Goal: Task Accomplishment & Management: Complete application form

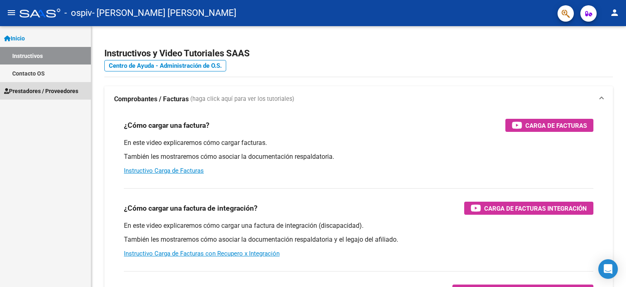
click at [50, 88] on span "Prestadores / Proveedores" at bounding box center [41, 90] width 74 height 9
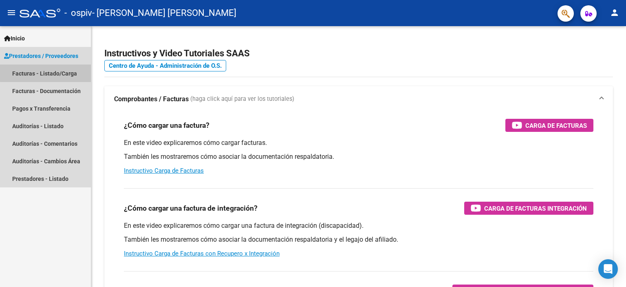
click at [53, 72] on link "Facturas - Listado/Carga" at bounding box center [45, 73] width 91 height 18
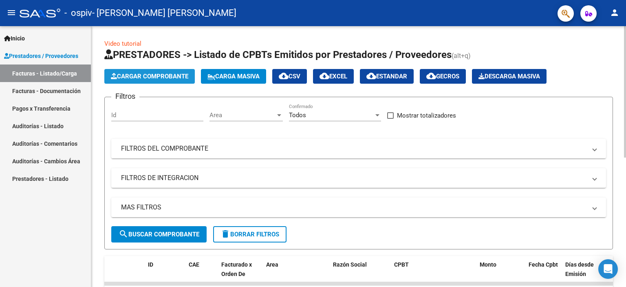
click at [129, 73] on span "Cargar Comprobante" at bounding box center [149, 76] width 77 height 7
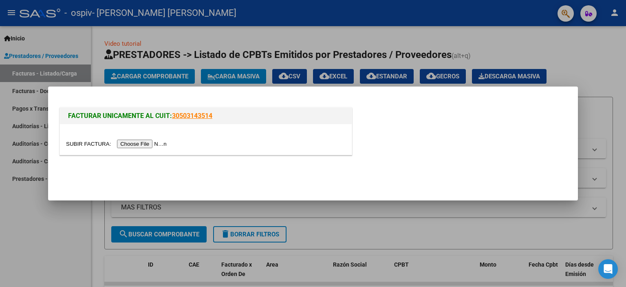
click at [151, 140] on input "file" at bounding box center [117, 143] width 103 height 9
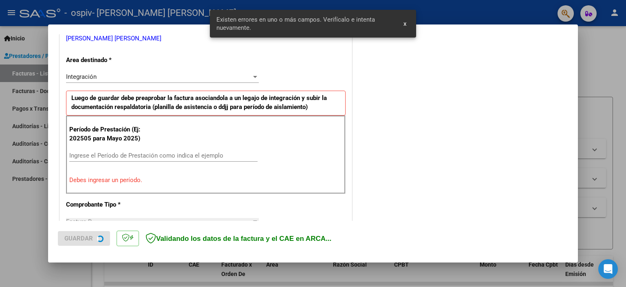
scroll to position [175, 0]
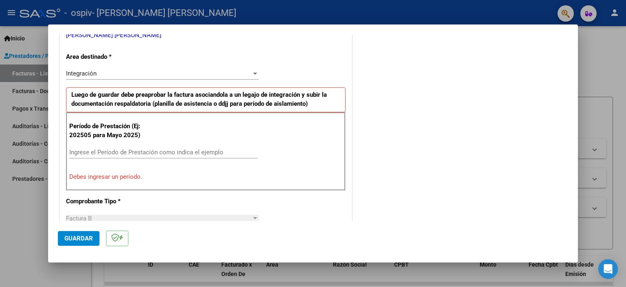
click at [90, 155] on div "Ingrese el Período de Prestación como indica el ejemplo" at bounding box center [163, 152] width 188 height 12
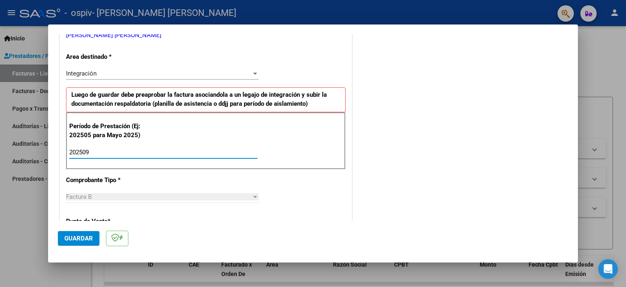
type input "202509"
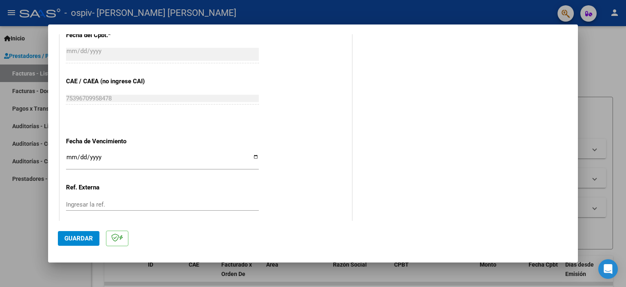
scroll to position [497, 0]
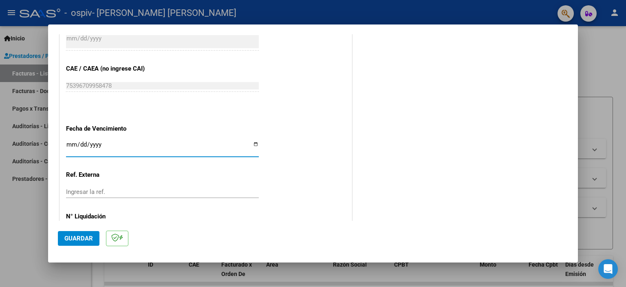
click at [255, 143] on input "Ingresar la fecha" at bounding box center [162, 147] width 193 height 13
type input "[DATE]"
click at [82, 236] on span "Guardar" at bounding box center [78, 237] width 29 height 7
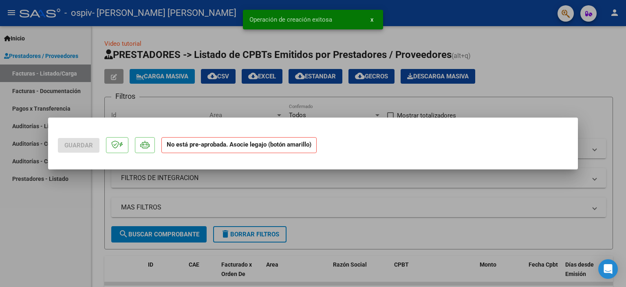
scroll to position [0, 0]
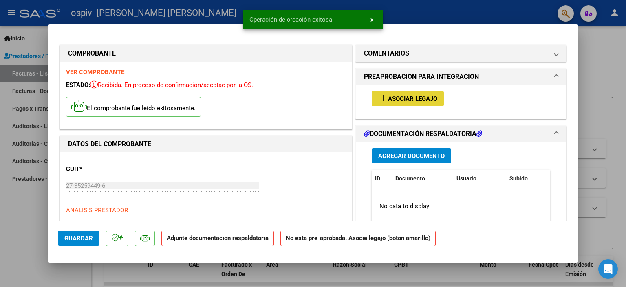
click at [413, 101] on span "Asociar Legajo" at bounding box center [412, 98] width 49 height 7
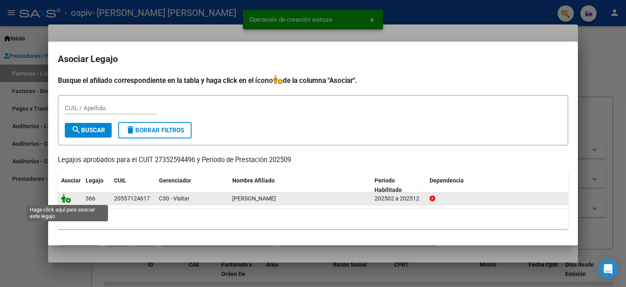
click at [70, 199] on icon at bounding box center [66, 198] width 10 height 9
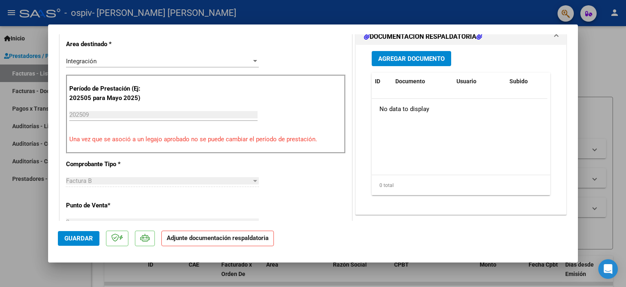
scroll to position [204, 0]
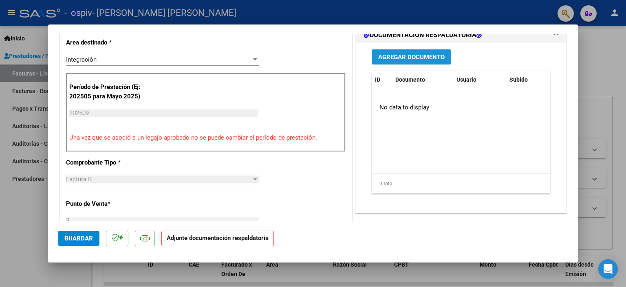
click at [388, 58] on span "Agregar Documento" at bounding box center [411, 56] width 66 height 7
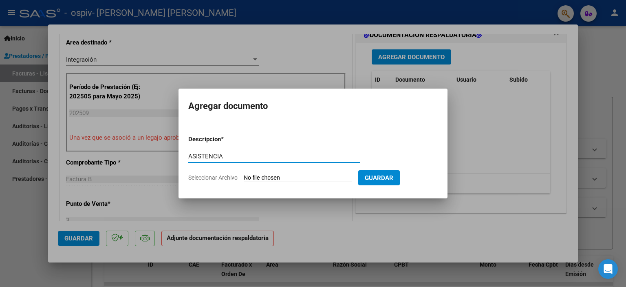
type input "ASISTENCIA"
click at [320, 177] on input "Seleccionar Archivo" at bounding box center [298, 178] width 108 height 8
type input "C:\fakepath\ASISTENCIA [PERSON_NAME] [DATE].pdf"
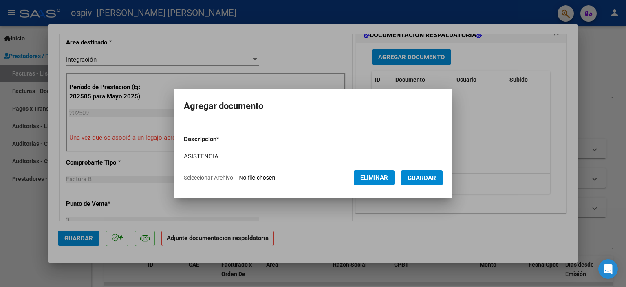
click at [436, 178] on span "Guardar" at bounding box center [422, 177] width 29 height 7
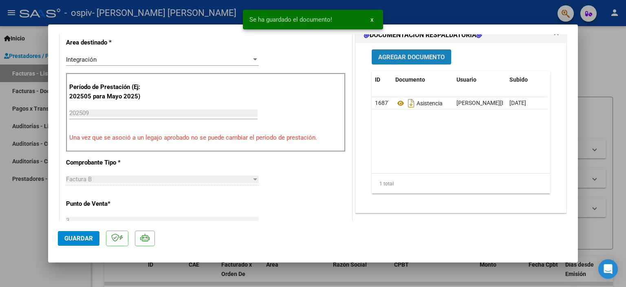
click at [408, 53] on span "Agregar Documento" at bounding box center [411, 56] width 66 height 7
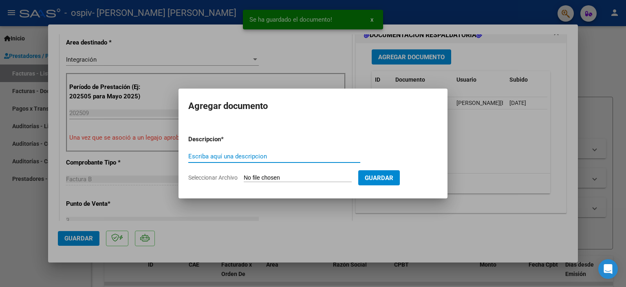
click at [268, 157] on input "Escriba aquí una descripcion" at bounding box center [274, 155] width 172 height 7
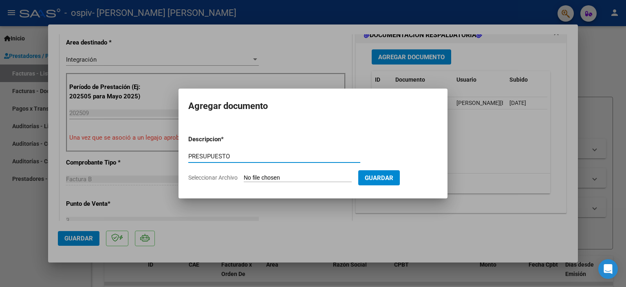
type input "PRESUPUESTO"
click at [279, 178] on input "Seleccionar Archivo" at bounding box center [298, 178] width 108 height 8
type input "C:\fakepath\[PERSON_NAME] PSP 2025..pdf"
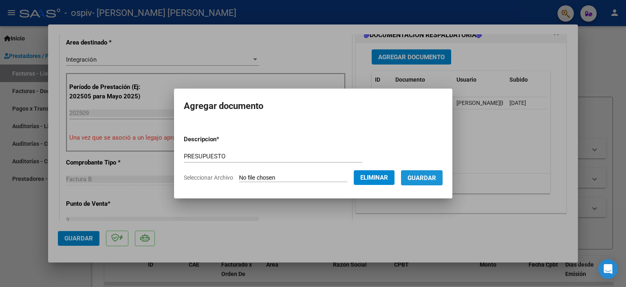
click at [435, 177] on span "Guardar" at bounding box center [422, 177] width 29 height 7
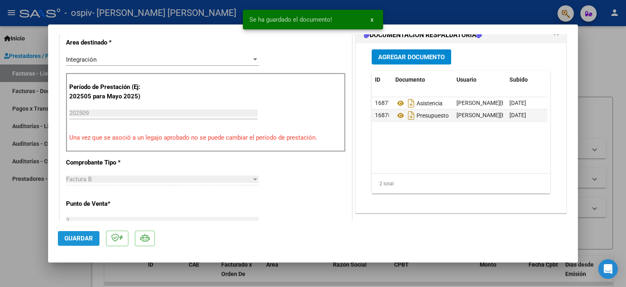
click at [80, 237] on span "Guardar" at bounding box center [78, 237] width 29 height 7
click at [394, 9] on div at bounding box center [313, 143] width 626 height 287
type input "$ 0,00"
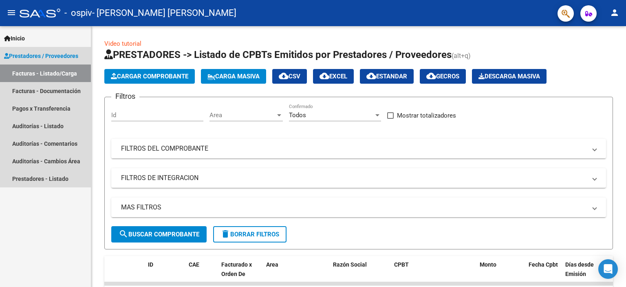
click at [68, 73] on link "Facturas - Listado/Carga" at bounding box center [45, 73] width 91 height 18
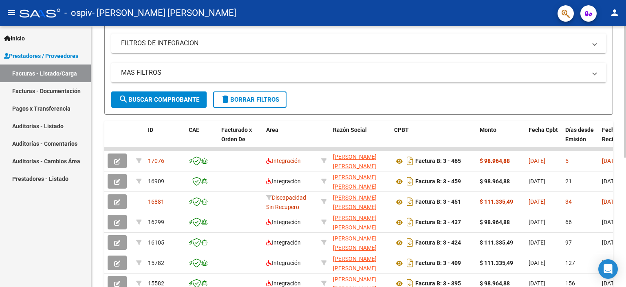
scroll to position [137, 0]
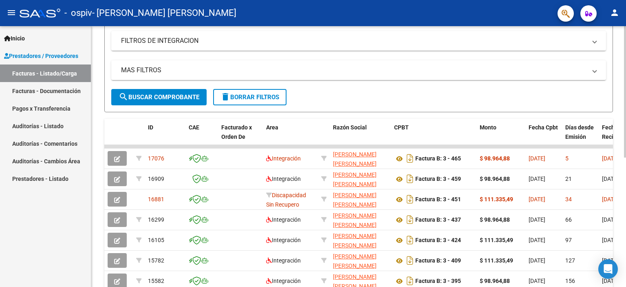
click at [626, 156] on div at bounding box center [625, 162] width 2 height 131
